Goal: Entertainment & Leisure: Consume media (video, audio)

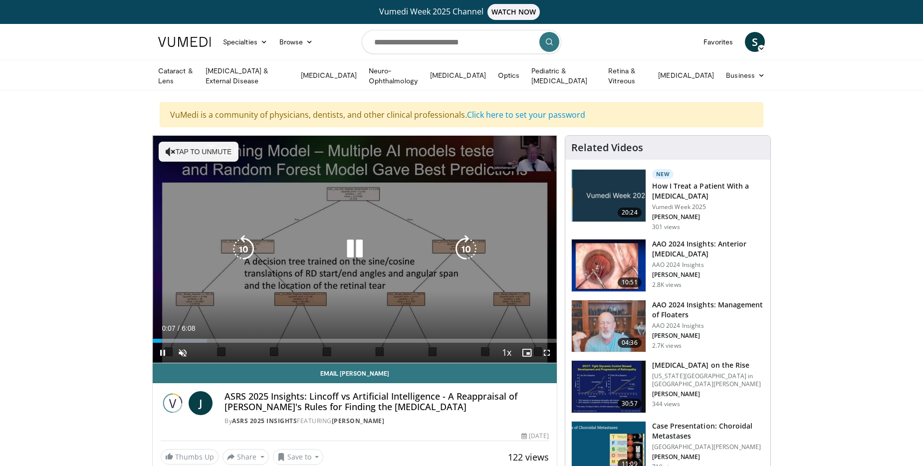
click at [201, 147] on button "Tap to unmute" at bounding box center [199, 152] width 80 height 20
